Goal: Transaction & Acquisition: Purchase product/service

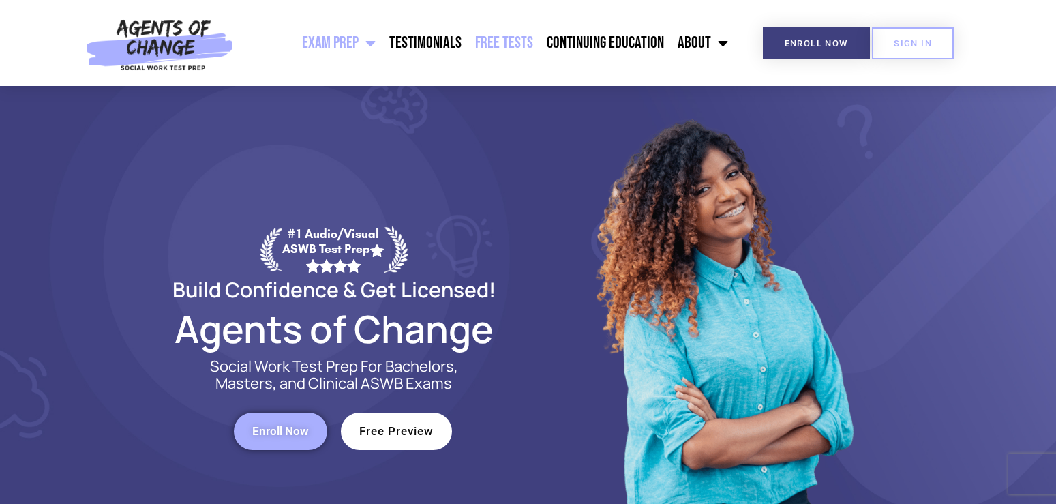
click at [517, 40] on link "Free Tests" at bounding box center [504, 43] width 72 height 34
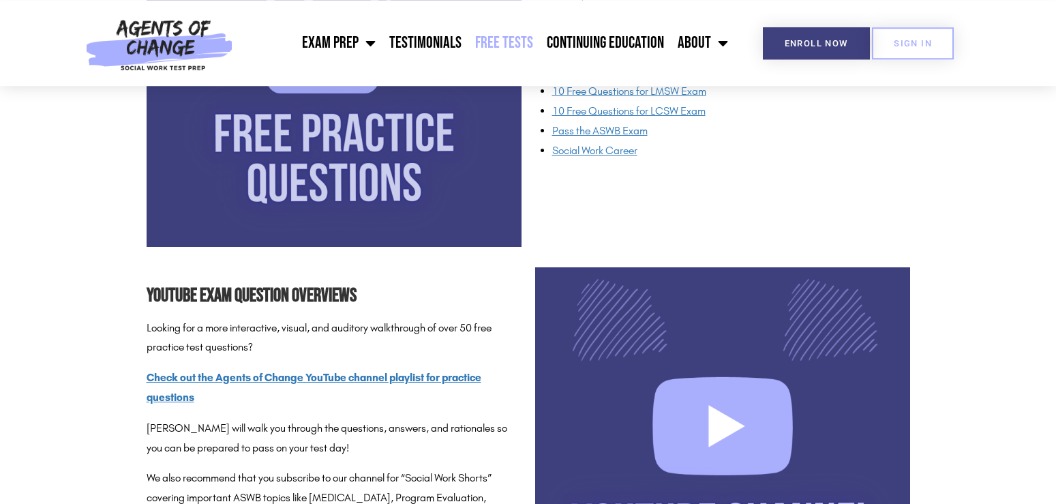
scroll to position [1390, 0]
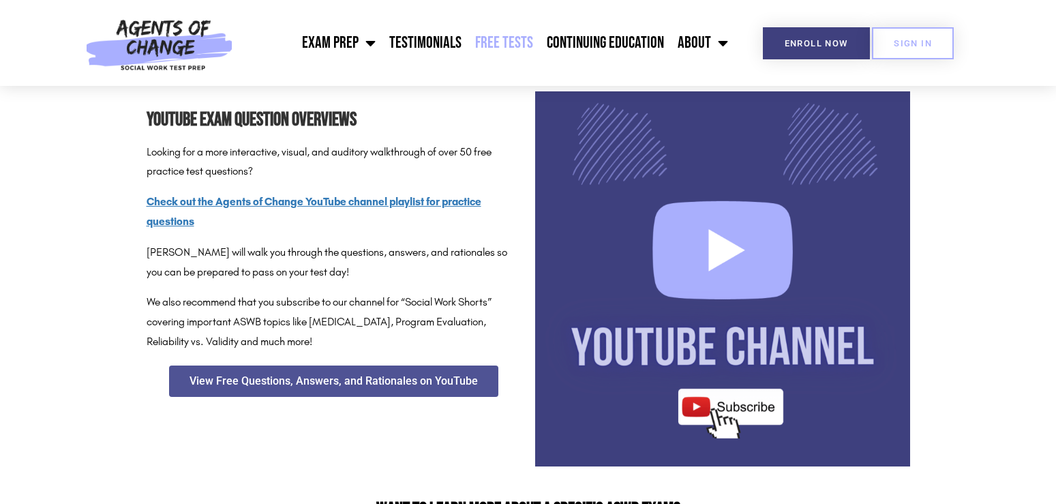
click at [732, 403] on img at bounding box center [722, 278] width 375 height 375
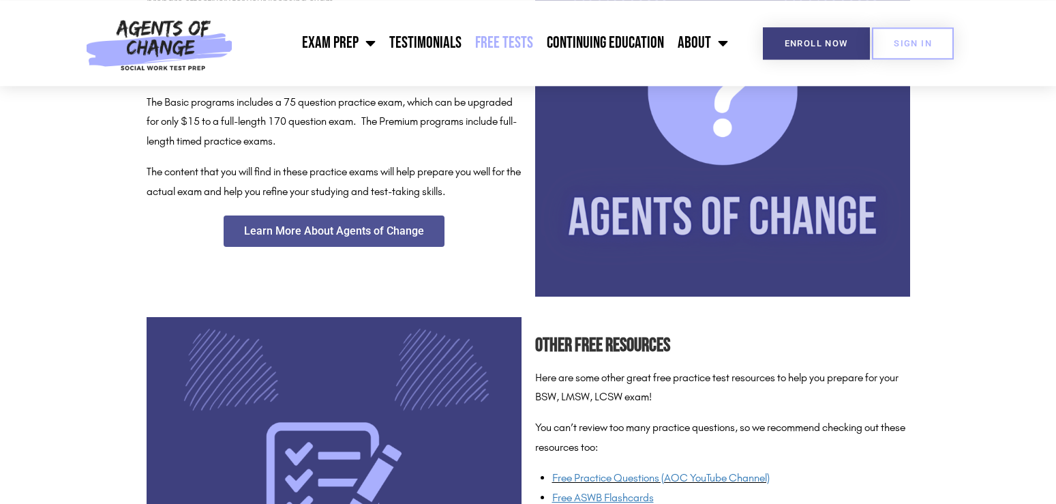
scroll to position [765, 0]
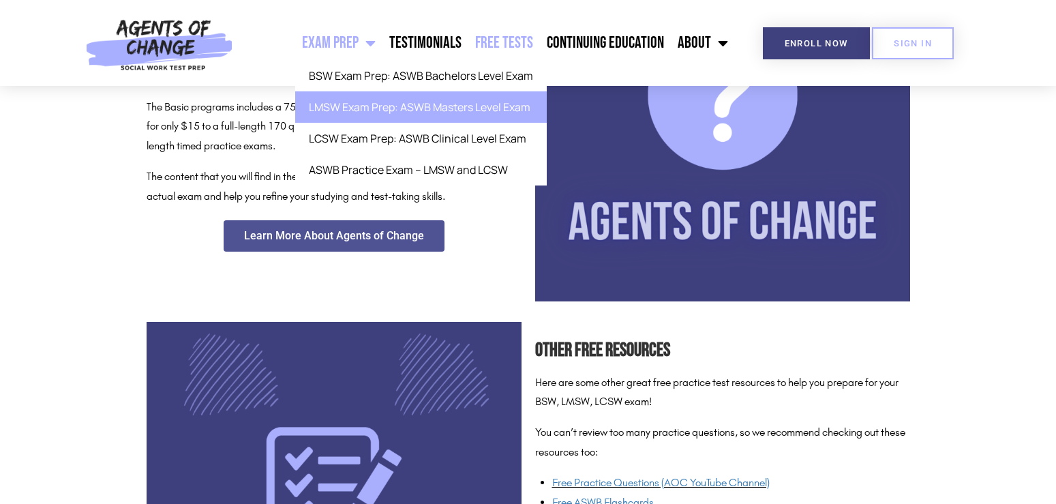
click at [361, 108] on link "LMSW Exam Prep: ASWB Masters Level Exam" at bounding box center [420, 106] width 251 height 31
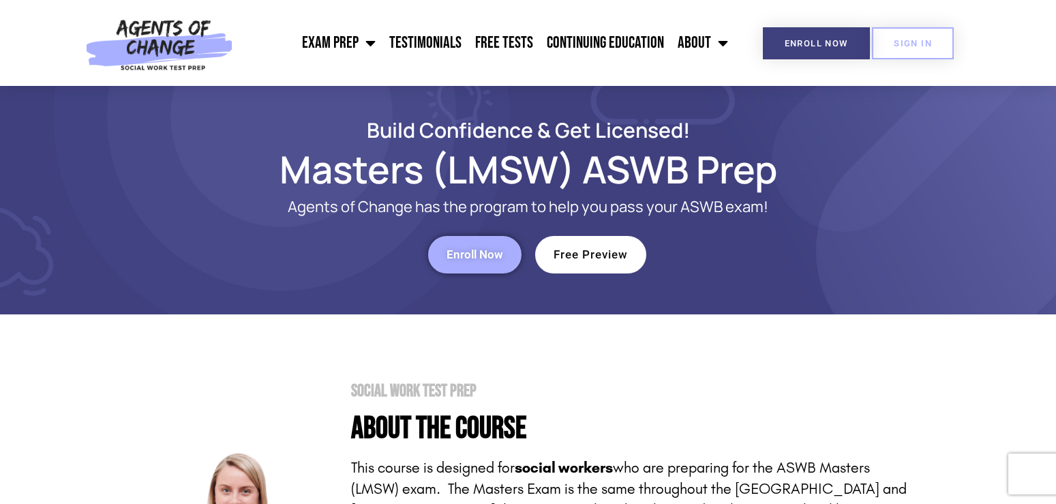
click at [455, 258] on span "Enroll Now" at bounding box center [474, 255] width 57 height 12
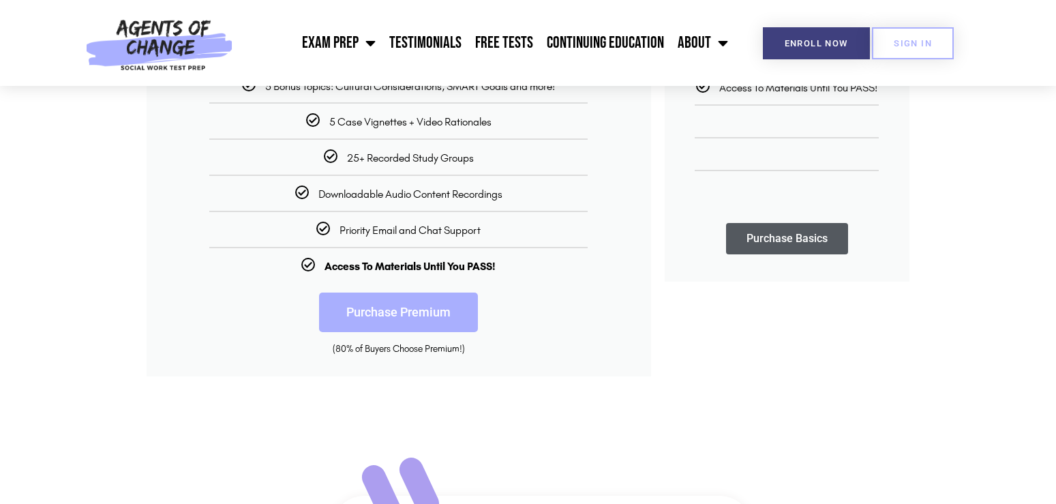
scroll to position [487, 0]
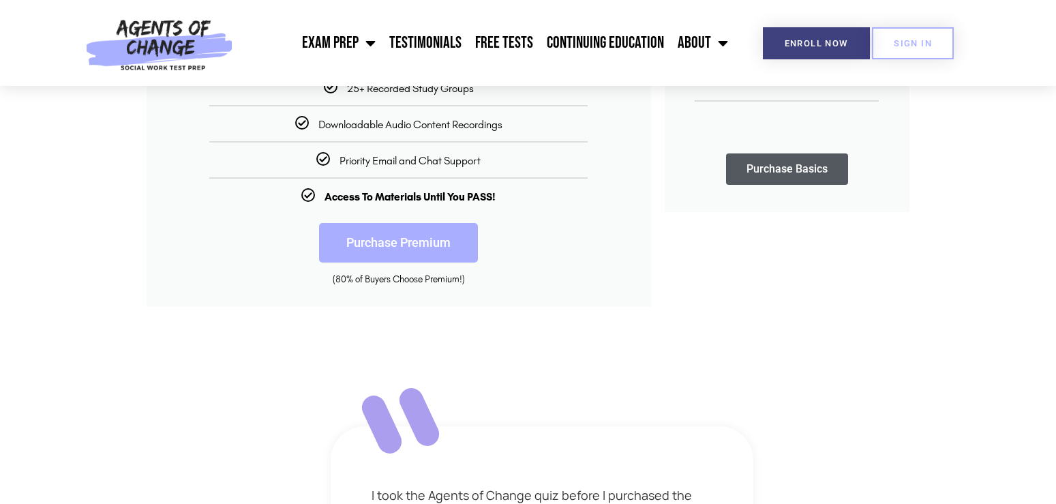
click at [400, 247] on link "Purchase Premium" at bounding box center [398, 243] width 159 height 40
